Goal: Navigation & Orientation: Find specific page/section

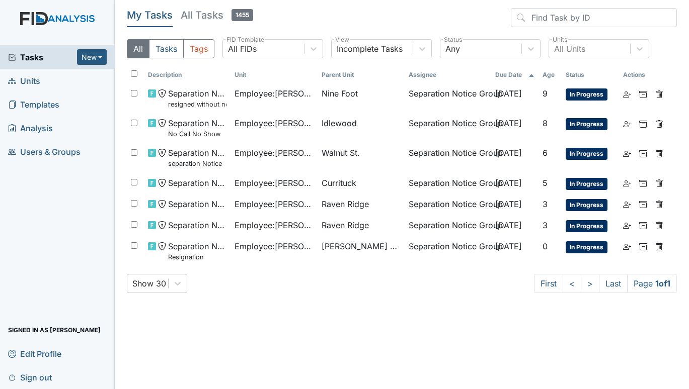
click at [27, 82] on span "Units" at bounding box center [24, 81] width 32 height 16
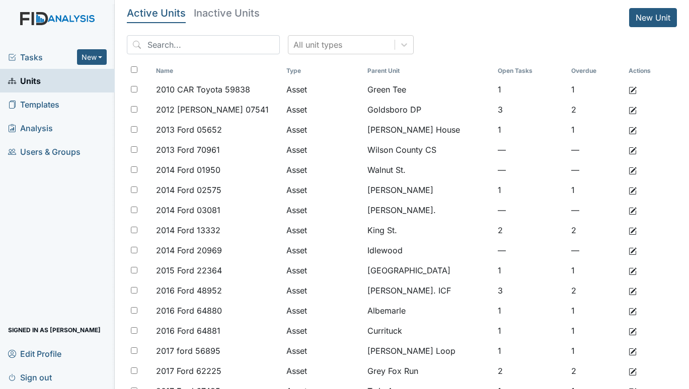
click at [33, 55] on span "Tasks" at bounding box center [42, 57] width 69 height 12
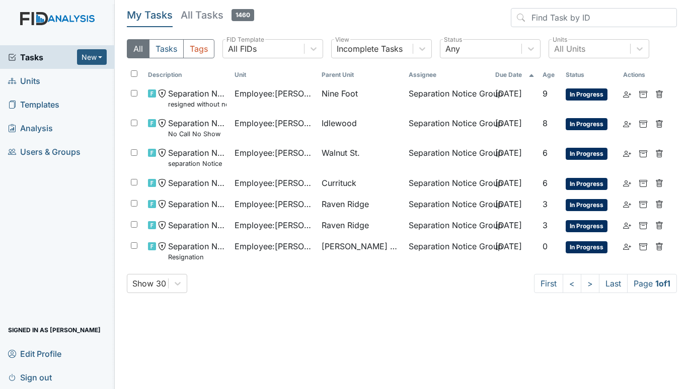
click at [32, 78] on span "Units" at bounding box center [24, 81] width 32 height 16
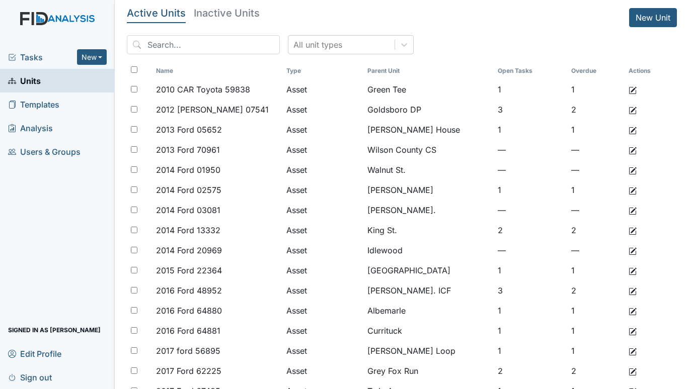
click at [30, 58] on span "Tasks" at bounding box center [42, 57] width 69 height 12
